Goal: Navigation & Orientation: Find specific page/section

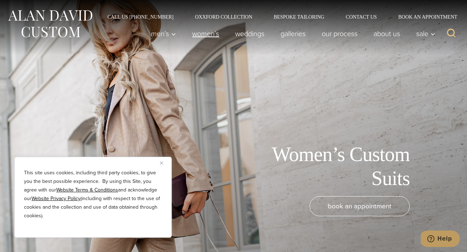
click at [204, 33] on link "Women’s" at bounding box center [205, 33] width 43 height 14
click at [163, 162] on img "Close" at bounding box center [161, 162] width 3 height 3
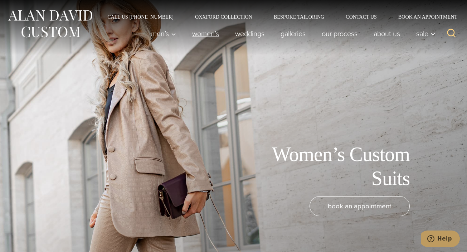
click at [204, 34] on link "Women’s" at bounding box center [205, 33] width 43 height 14
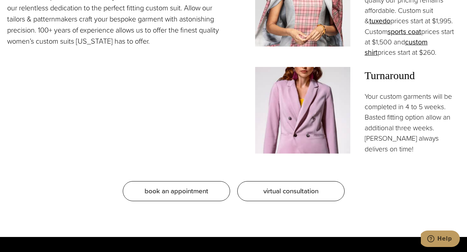
scroll to position [721, 0]
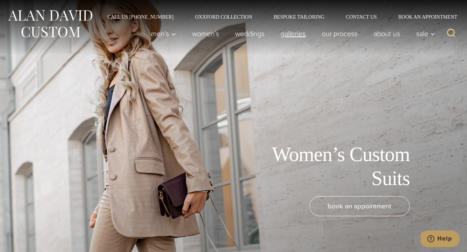
click at [290, 34] on link "Galleries" at bounding box center [293, 33] width 41 height 14
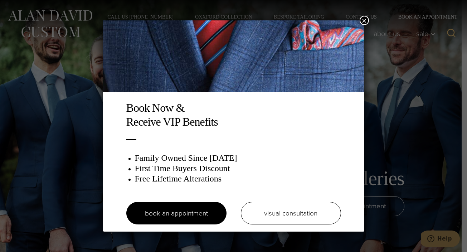
click at [363, 19] on button "×" at bounding box center [364, 20] width 9 height 9
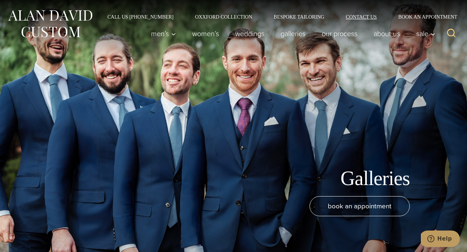
click at [362, 14] on link "Contact Us" at bounding box center [361, 16] width 53 height 5
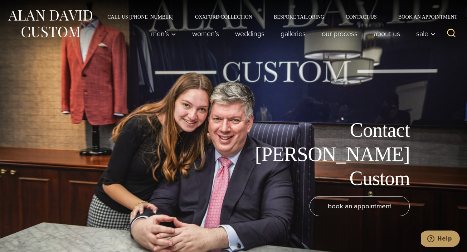
click at [289, 15] on link "Bespoke Tailoring" at bounding box center [299, 16] width 72 height 5
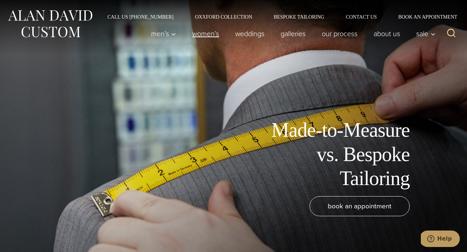
click at [204, 35] on link "Women’s" at bounding box center [205, 33] width 43 height 14
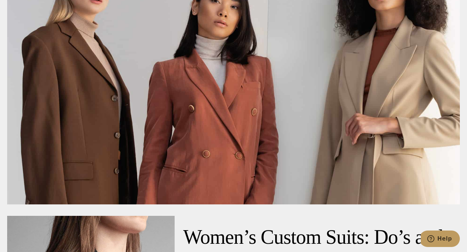
scroll to position [2793, 0]
